Goal: Task Accomplishment & Management: Use online tool/utility

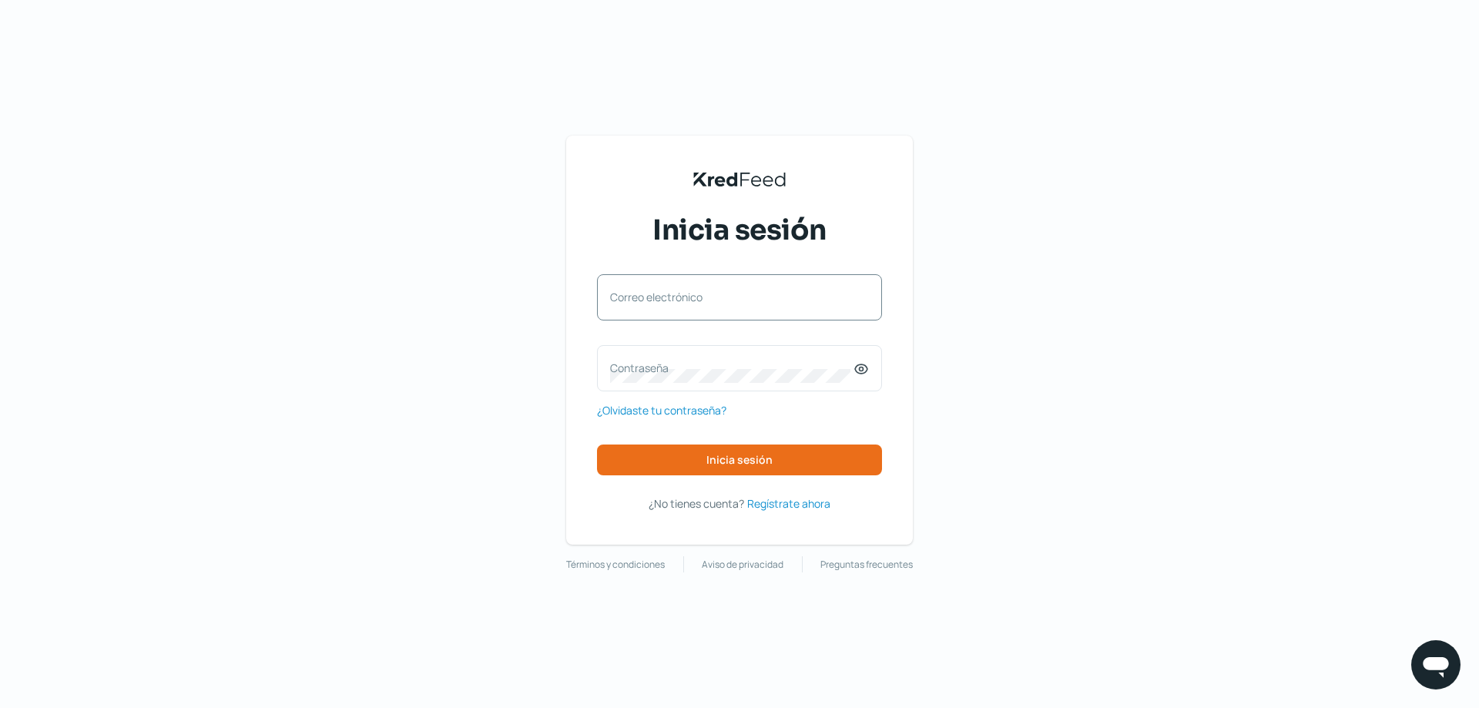
click at [800, 302] on label "Correo electrónico" at bounding box center [731, 297] width 243 height 15
click at [800, 302] on input "Correo electrónico" at bounding box center [739, 305] width 259 height 14
type input "sisacontabilidad@soporteindustrial.com"
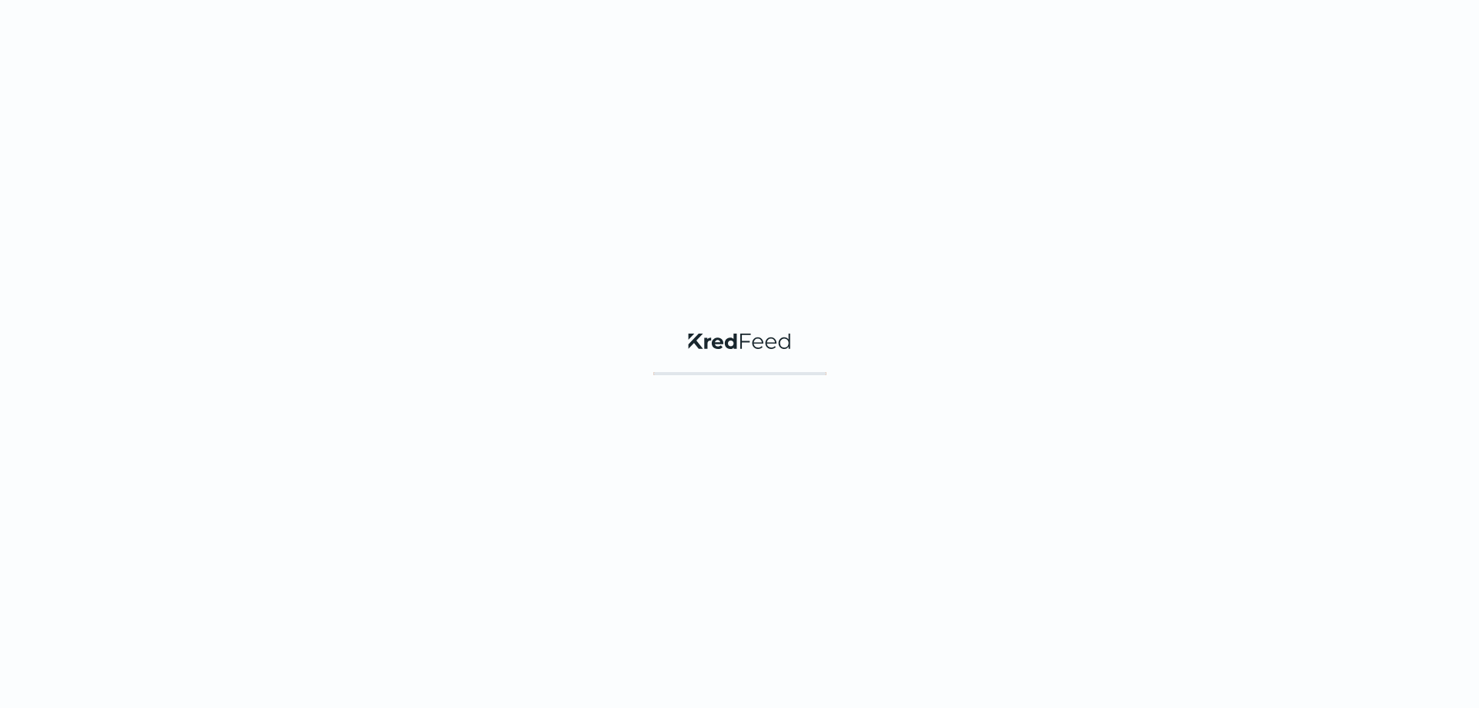
drag, startPoint x: 865, startPoint y: 367, endPoint x: 846, endPoint y: 375, distance: 21.0
click at [850, 361] on div "KredFeed's Black Logo" at bounding box center [739, 354] width 1479 height 708
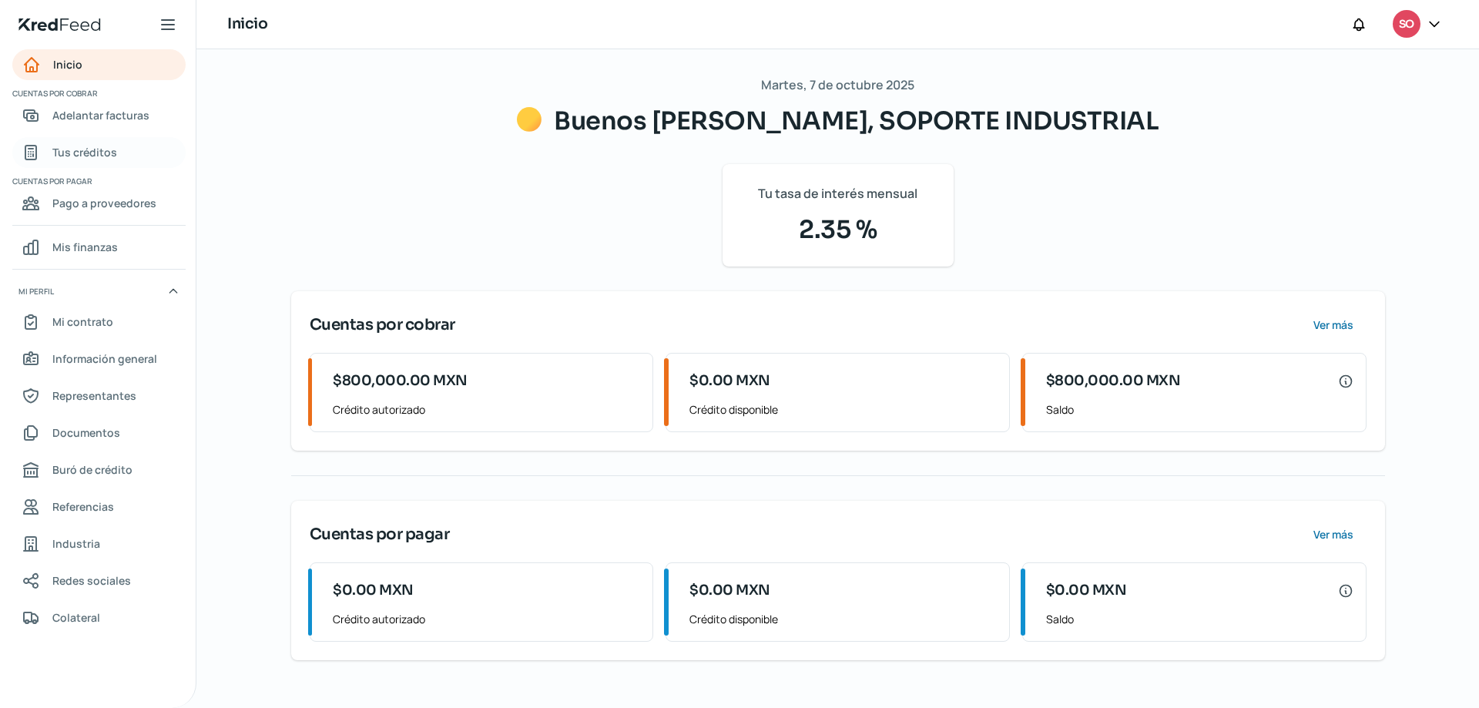
click at [78, 149] on span "Tus créditos" at bounding box center [84, 152] width 65 height 19
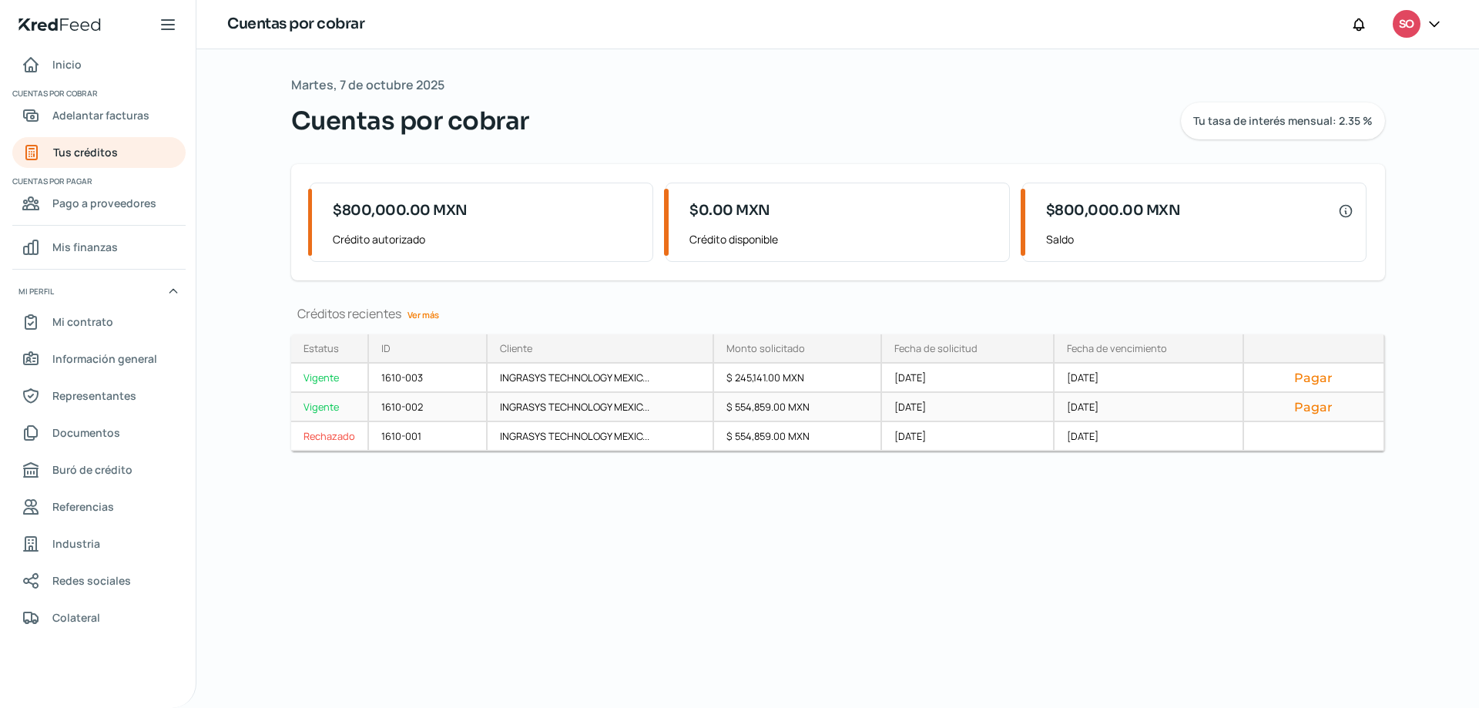
click at [1316, 409] on button "Pagar" at bounding box center [1314, 406] width 114 height 15
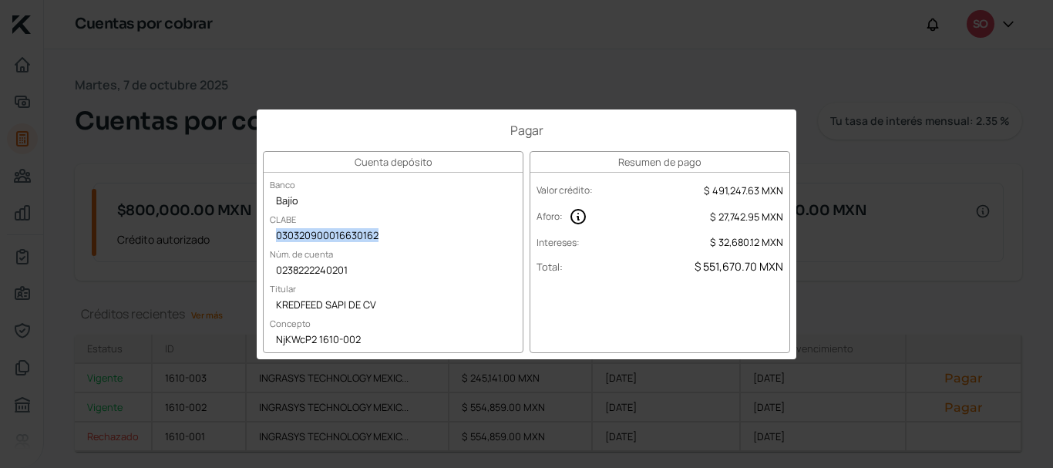
click at [318, 239] on div "030320900016630162" at bounding box center [393, 236] width 259 height 23
click at [294, 304] on div "KREDFEED SAPI DE CV" at bounding box center [393, 305] width 259 height 23
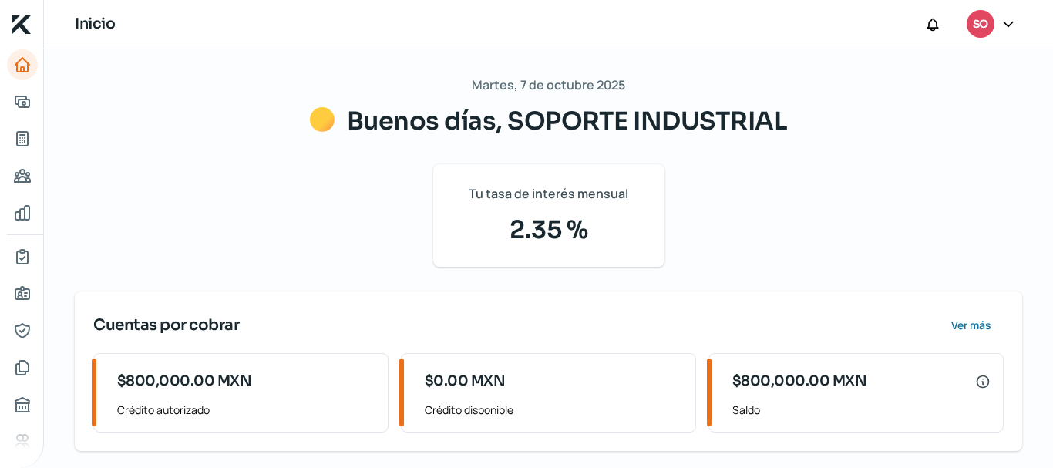
scroll to position [217, 0]
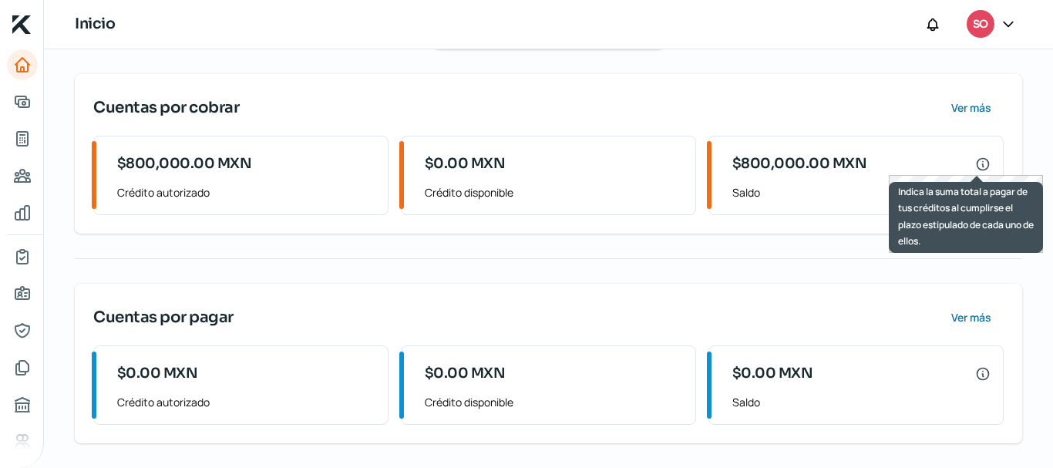
click at [975, 163] on icon at bounding box center [982, 163] width 15 height 15
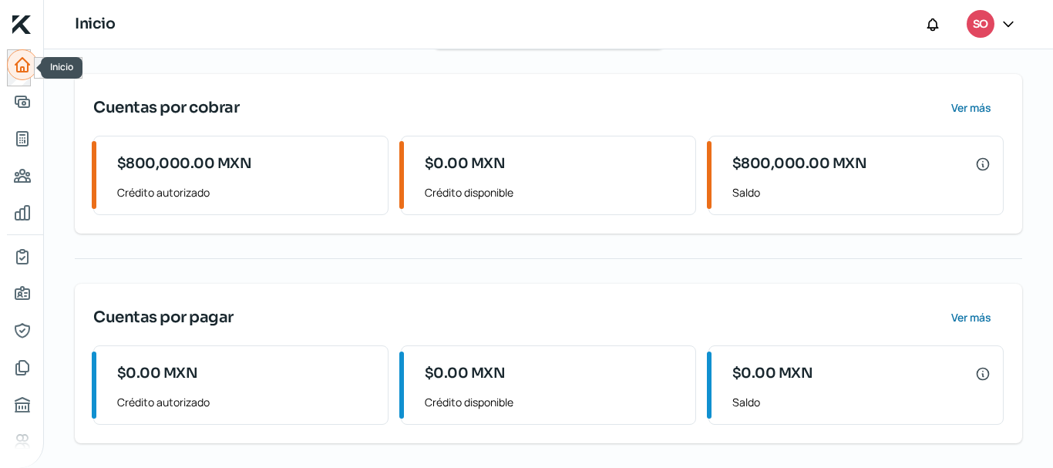
click at [23, 64] on icon "Inicio" at bounding box center [22, 64] width 18 height 18
click at [20, 140] on icon "Tus créditos" at bounding box center [22, 139] width 11 height 14
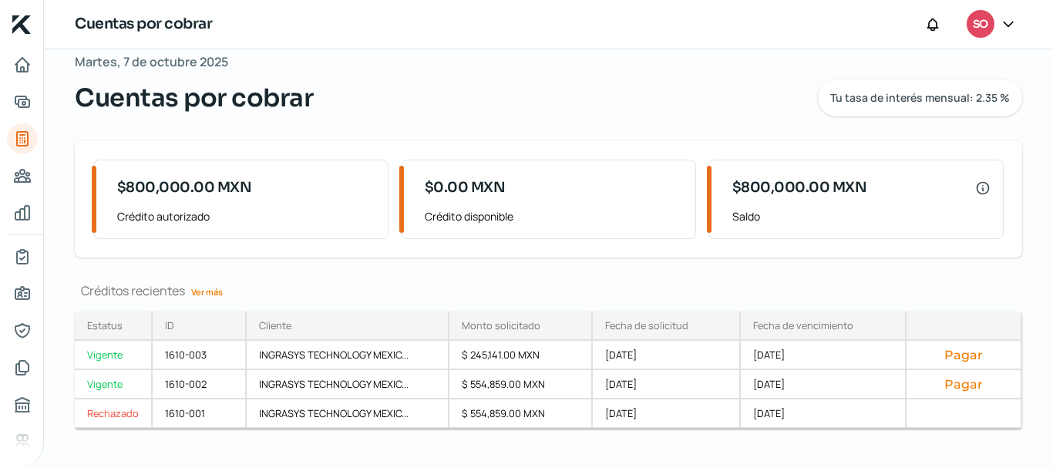
scroll to position [45, 0]
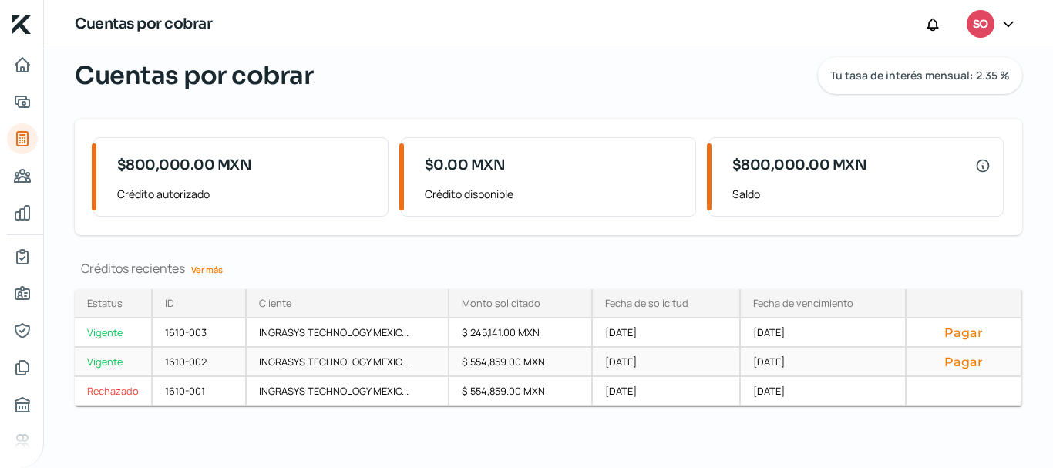
click at [965, 359] on button "Pagar" at bounding box center [962, 361] width 89 height 15
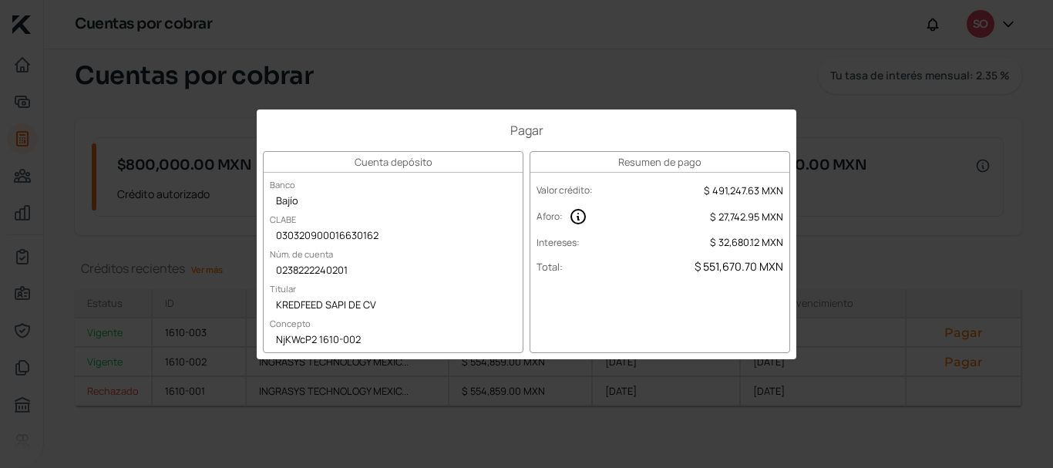
drag, startPoint x: 706, startPoint y: 216, endPoint x: 782, endPoint y: 219, distance: 76.3
click at [782, 219] on div "Aforo : $ 27,742.95 MXN" at bounding box center [659, 216] width 259 height 29
click at [863, 240] on div "Pagar Cuenta depósito Banco Bajío CLABE 030320900016630162 Núm. de cuenta 02382…" at bounding box center [526, 234] width 1053 height 468
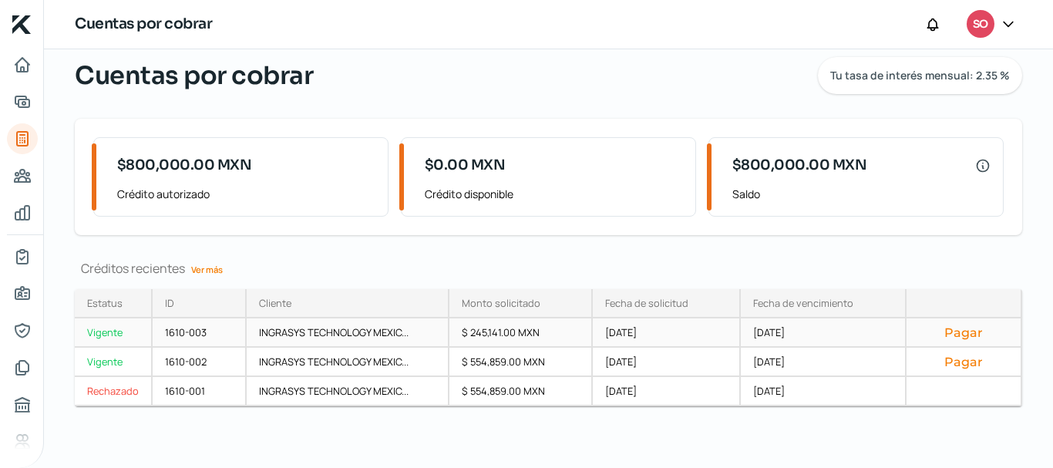
click at [946, 328] on button "Pagar" at bounding box center [962, 331] width 89 height 15
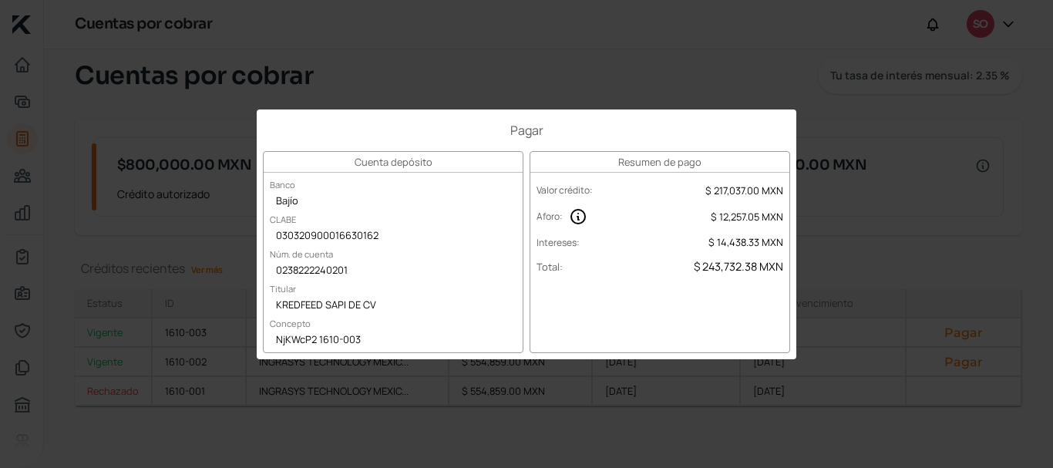
click at [888, 250] on div "Pagar Cuenta depósito Banco Bajío CLABE 030320900016630162 Núm. de cuenta 02382…" at bounding box center [526, 234] width 1053 height 468
